Goal: Task Accomplishment & Management: Use online tool/utility

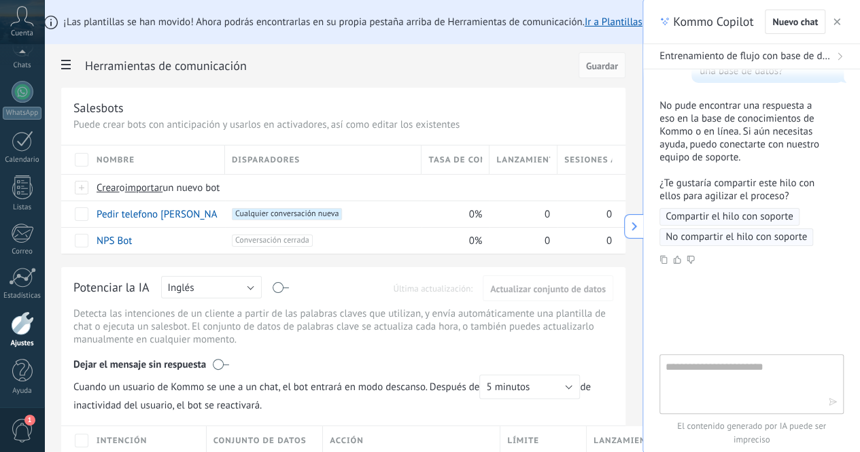
click at [836, 29] on button "button" at bounding box center [837, 22] width 14 height 16
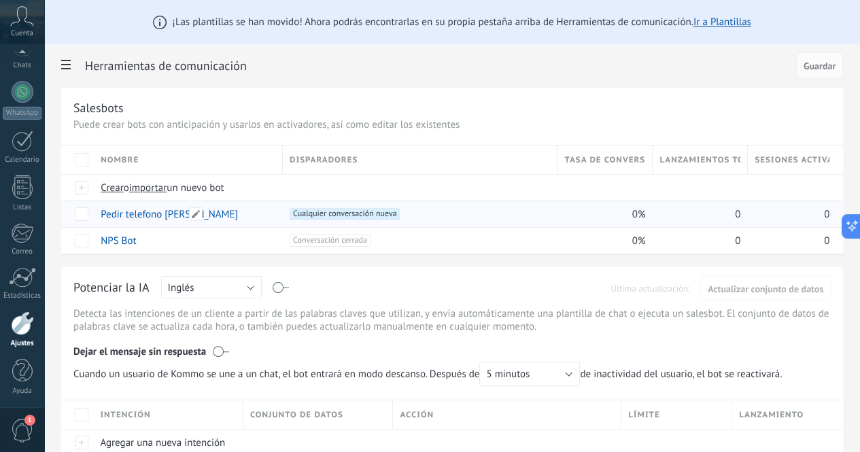
click at [238, 218] on link "Pedir telefono [PERSON_NAME]" at bounding box center [169, 214] width 137 height 13
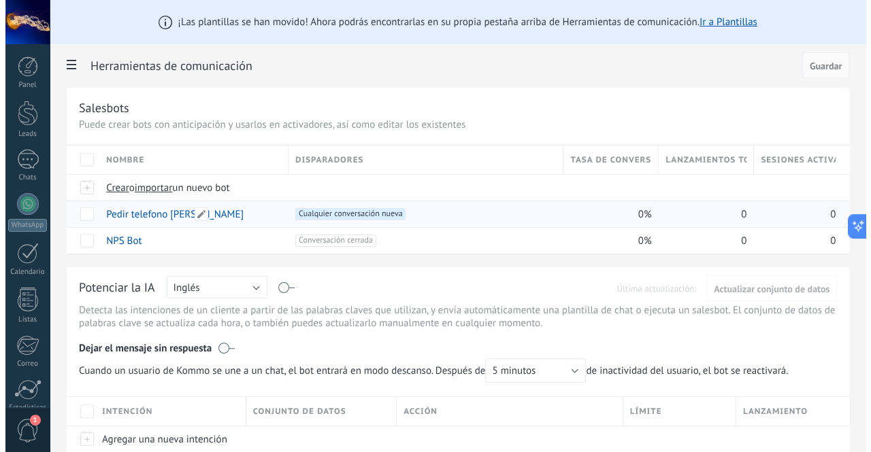
scroll to position [71, 0]
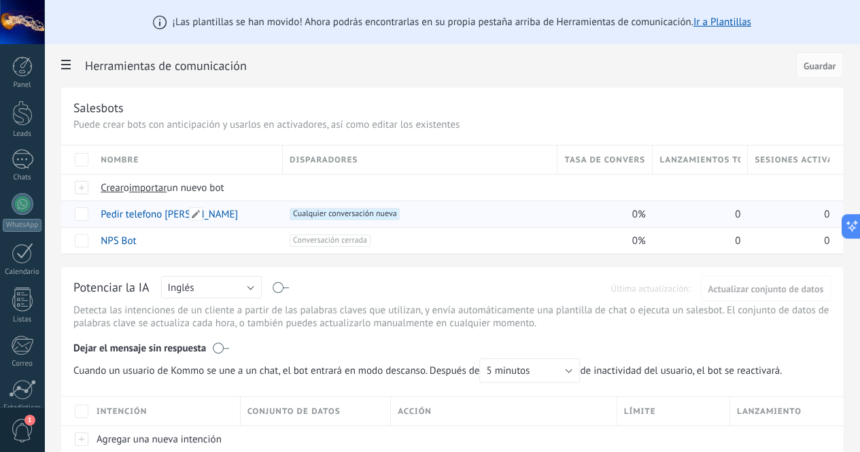
click at [238, 213] on link "Pedir telefono [PERSON_NAME]" at bounding box center [169, 214] width 137 height 13
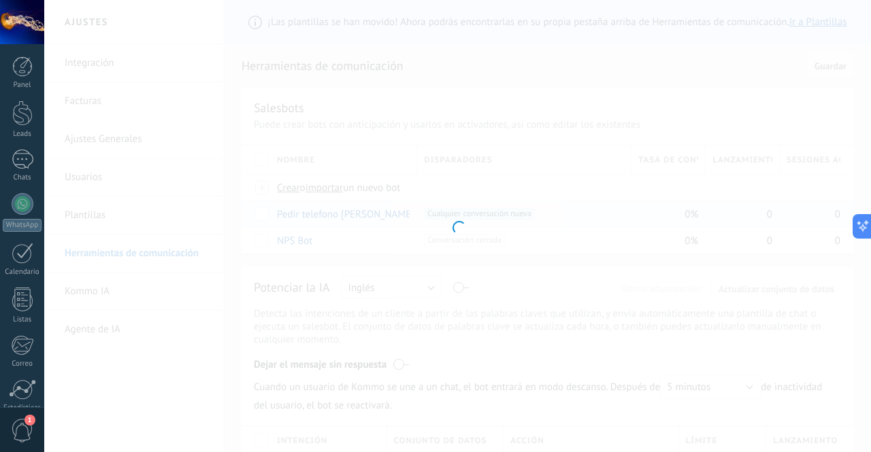
type input "**********"
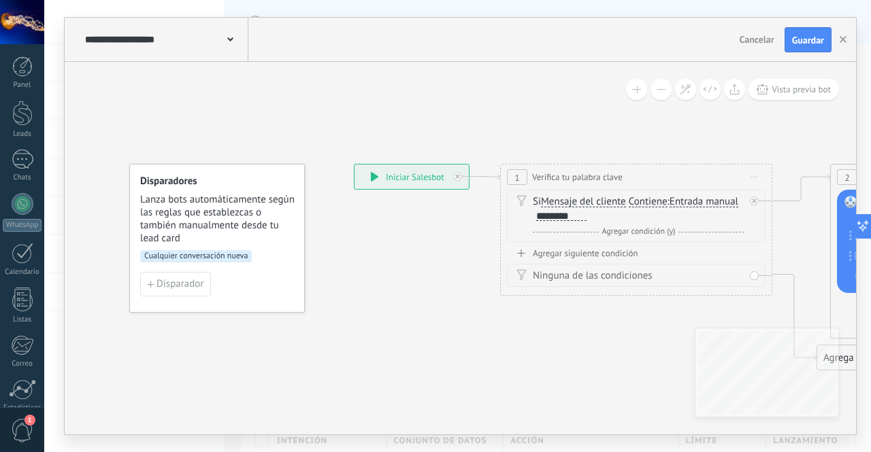
click at [377, 178] on icon at bounding box center [375, 177] width 8 height 10
click at [773, 89] on span "Vista previa bot" at bounding box center [800, 90] width 59 height 12
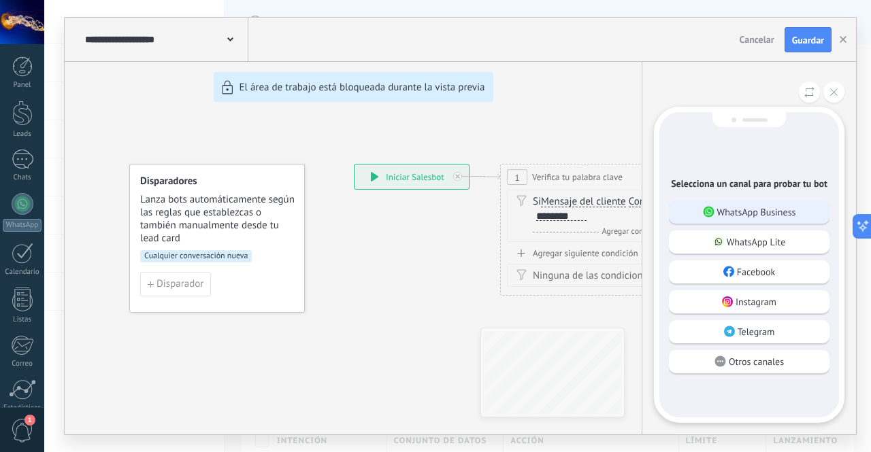
click at [762, 212] on p "WhatsApp Business" at bounding box center [756, 212] width 79 height 12
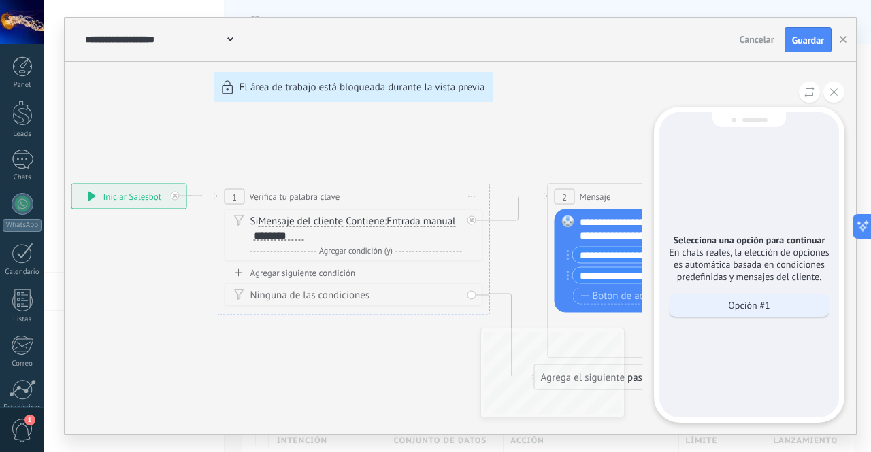
click at [703, 300] on div "Opción #1" at bounding box center [749, 305] width 161 height 23
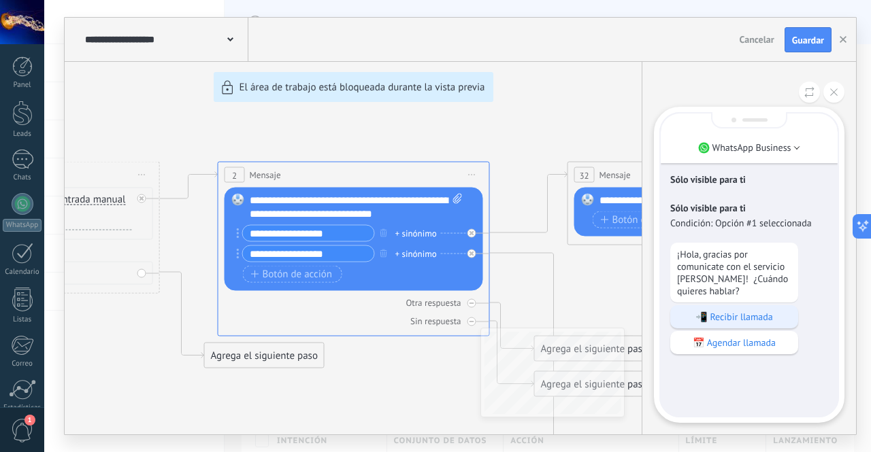
click at [703, 314] on p "📲 Recibir llamada" at bounding box center [734, 317] width 114 height 12
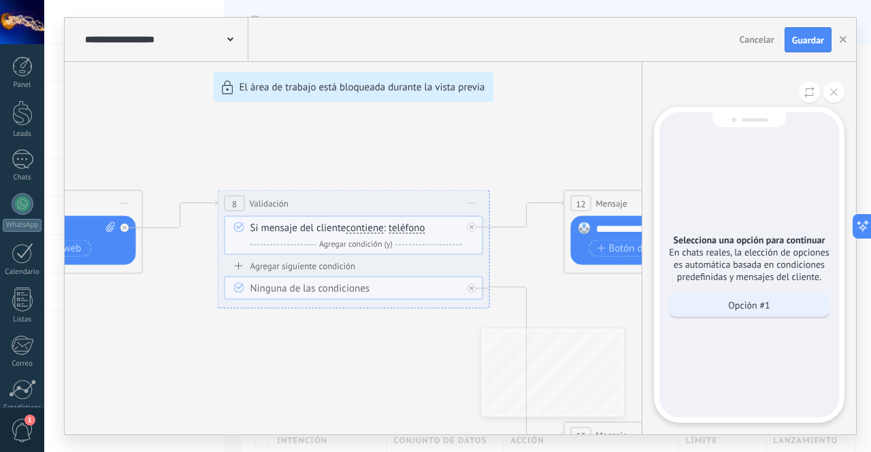
click at [732, 308] on p "Opción #1" at bounding box center [748, 305] width 41 height 12
